Goal: Entertainment & Leisure: Consume media (video, audio)

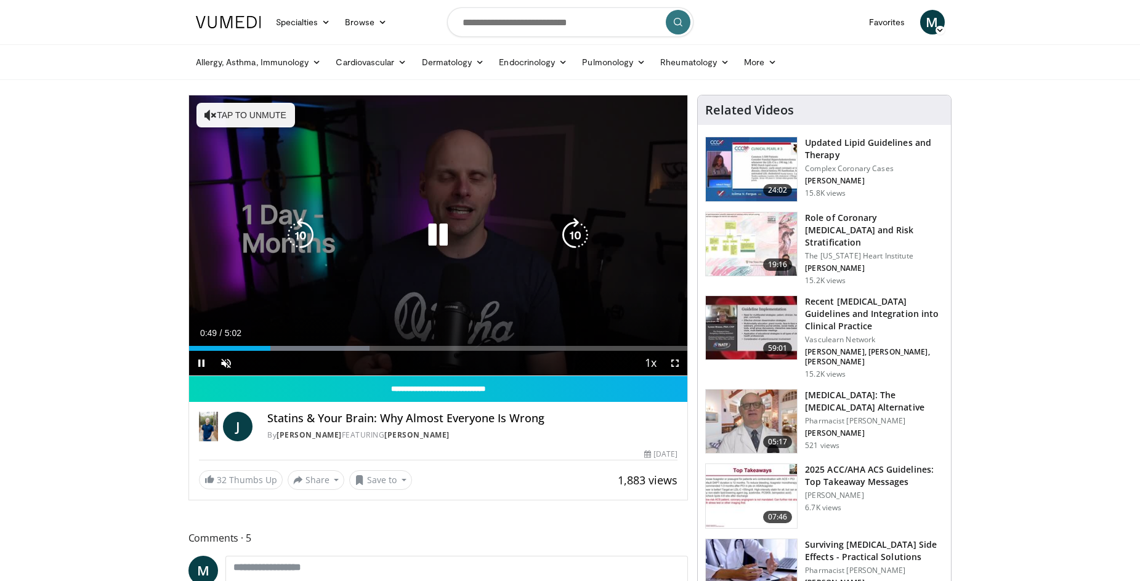
click at [438, 232] on icon "Video Player" at bounding box center [438, 235] width 34 height 34
